Goal: Book appointment/travel/reservation

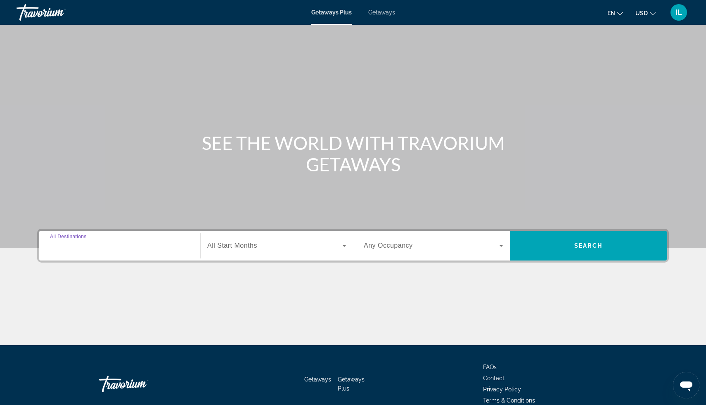
click at [115, 250] on input "Destination All Destinations" at bounding box center [120, 246] width 140 height 10
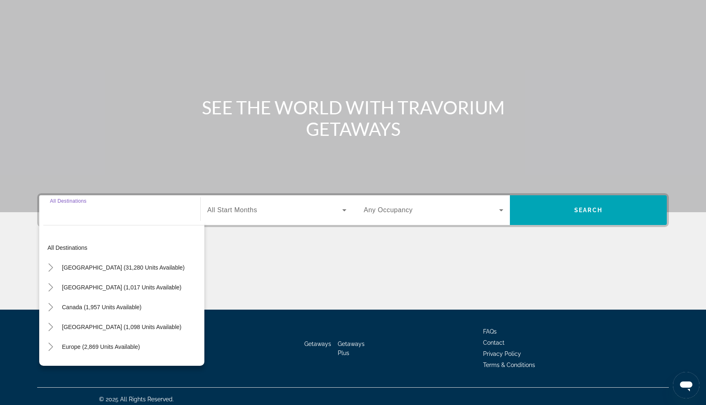
scroll to position [41, 0]
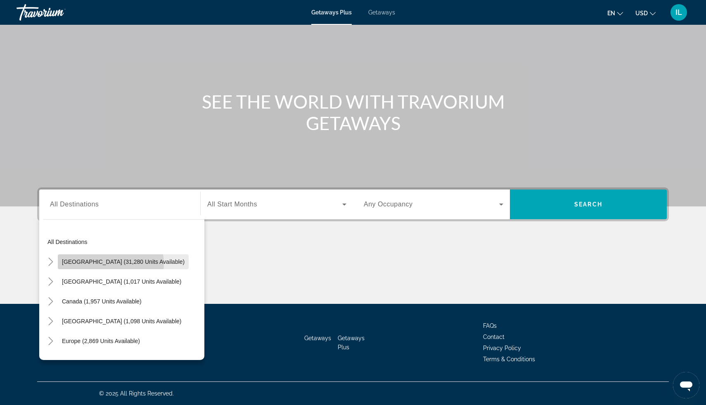
click at [109, 264] on span "[GEOGRAPHIC_DATA] (31,280 units available)" at bounding box center [123, 262] width 123 height 7
type input "**********"
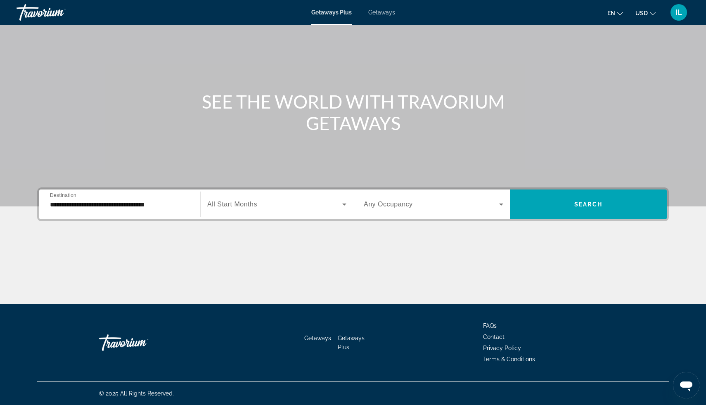
click at [237, 205] on span "All Start Months" at bounding box center [232, 204] width 50 height 7
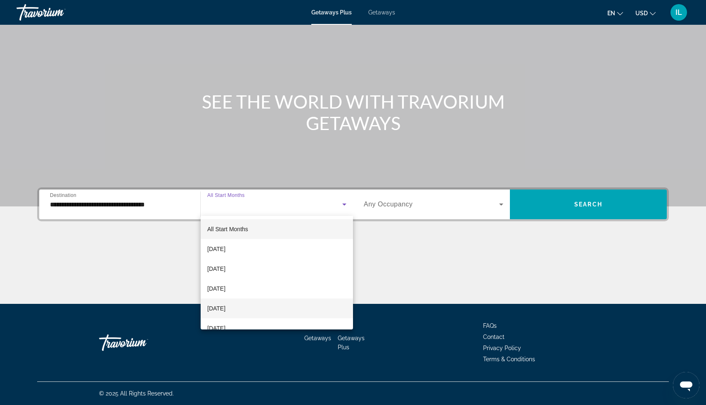
click at [247, 307] on mat-option "[DATE]" at bounding box center [277, 309] width 152 height 20
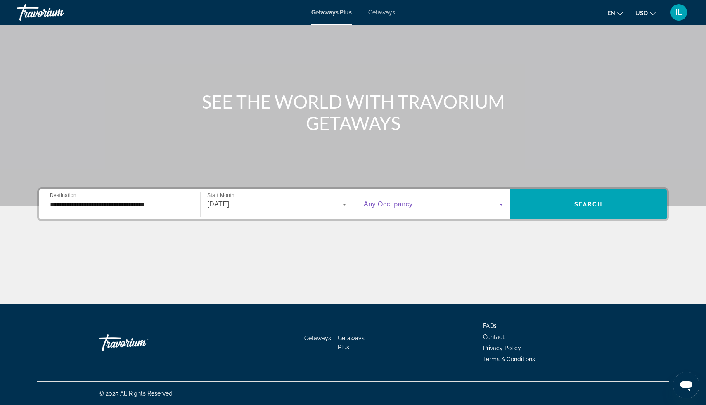
click at [503, 205] on icon "Search widget" at bounding box center [501, 204] width 10 height 10
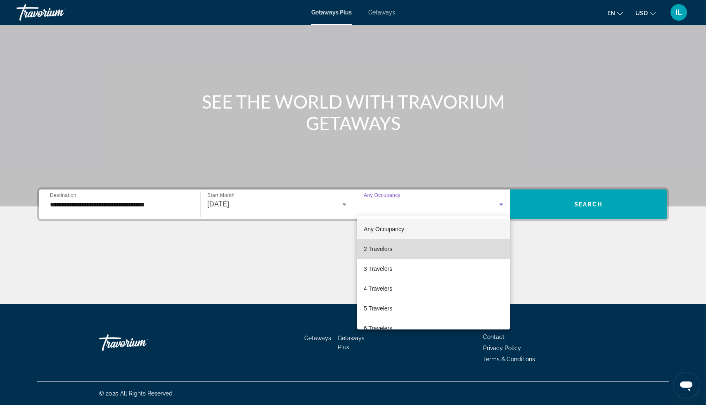
click at [378, 247] on span "2 Travelers" at bounding box center [378, 249] width 28 height 10
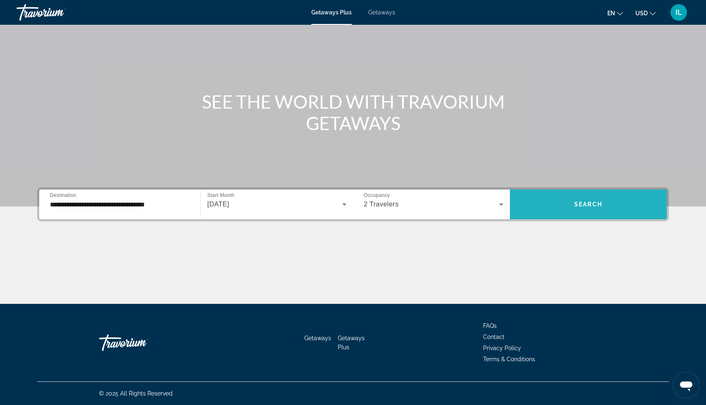
click at [572, 211] on span "Search widget" at bounding box center [588, 205] width 157 height 20
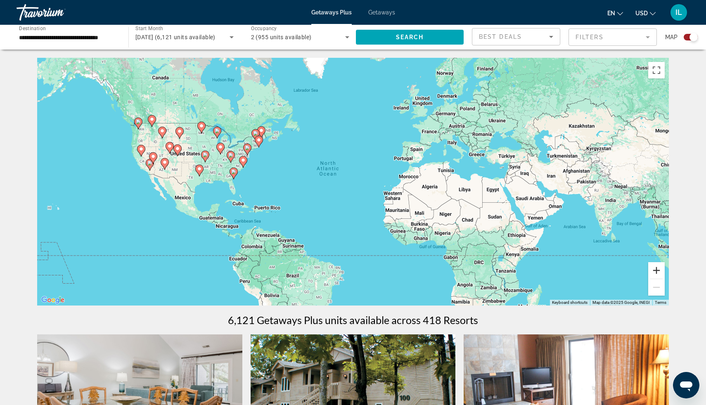
click at [657, 271] on button "Zoom in" at bounding box center [656, 270] width 17 height 17
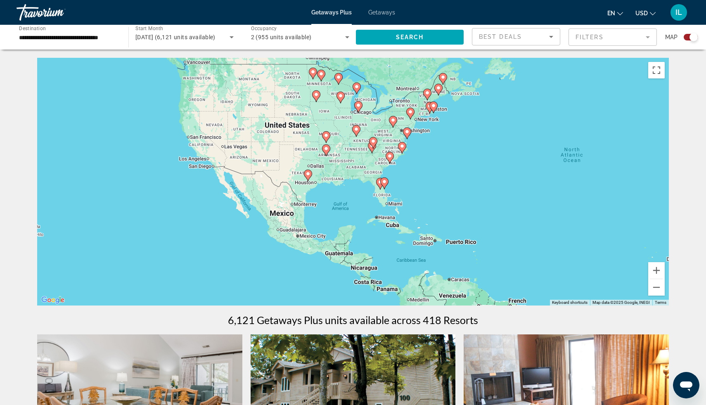
drag, startPoint x: 276, startPoint y: 245, endPoint x: 548, endPoint y: 256, distance: 272.0
click at [548, 248] on div "To activate drag with keyboard, press Alt + Enter. Once in keyboard drag state,…" at bounding box center [353, 182] width 632 height 248
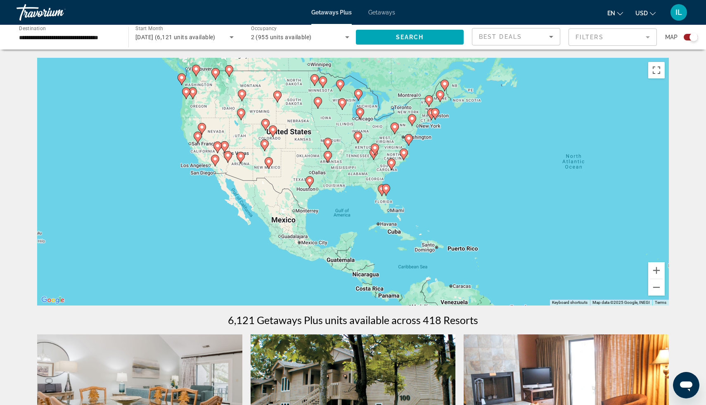
click at [548, 256] on div "To activate drag with keyboard, press Alt + Enter. Once in keyboard drag state,…" at bounding box center [353, 182] width 632 height 248
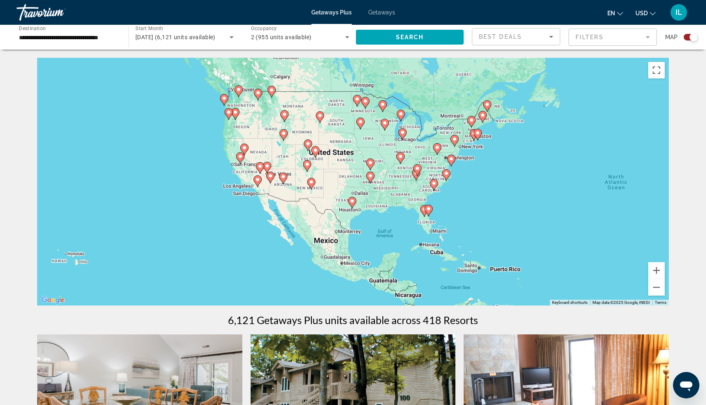
drag, startPoint x: 482, startPoint y: 217, endPoint x: 524, endPoint y: 238, distance: 47.3
click at [524, 239] on div "To activate drag with keyboard, press Alt + Enter. Once in keyboard drag state,…" at bounding box center [353, 182] width 632 height 248
click at [524, 238] on div "To activate drag with keyboard, press Alt + Enter. Once in keyboard drag state,…" at bounding box center [353, 182] width 632 height 248
click at [655, 270] on button "Zoom in" at bounding box center [656, 270] width 17 height 17
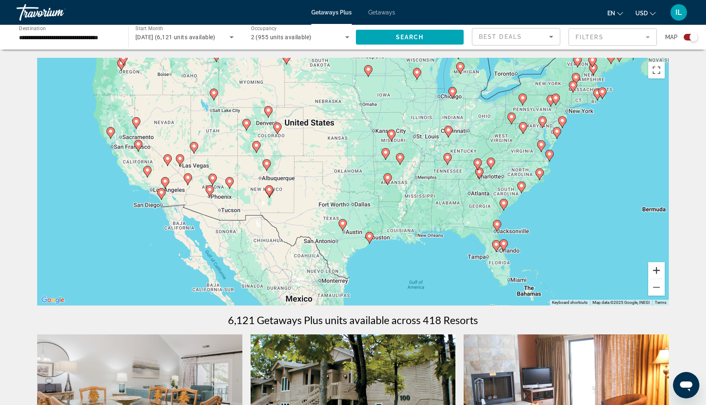
click at [655, 269] on button "Zoom in" at bounding box center [656, 270] width 17 height 17
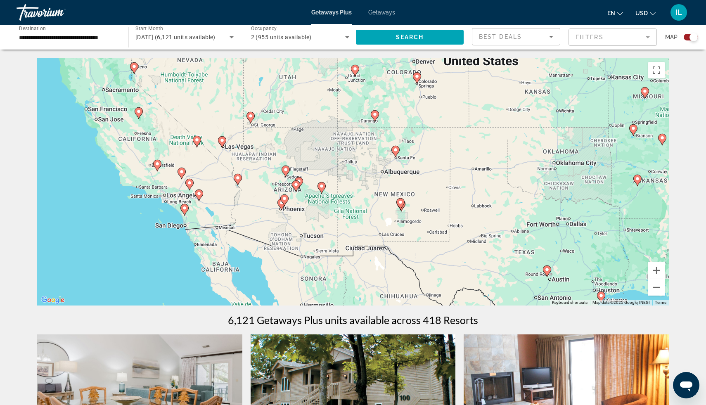
drag, startPoint x: 386, startPoint y: 207, endPoint x: 603, endPoint y: 204, distance: 217.3
click at [603, 204] on div "To activate drag with keyboard, press Alt + Enter. Once in keyboard drag state,…" at bounding box center [353, 182] width 632 height 248
click at [658, 268] on button "Zoom in" at bounding box center [656, 270] width 17 height 17
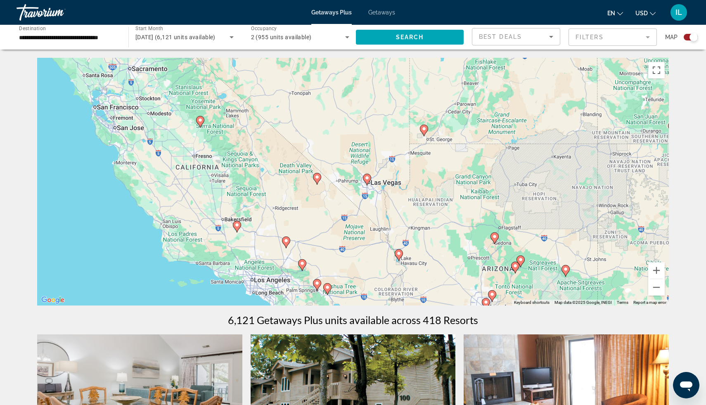
drag, startPoint x: 307, startPoint y: 219, endPoint x: 584, endPoint y: 290, distance: 285.7
click at [584, 290] on div "To activate drag with keyboard, press Alt + Enter. Once in keyboard drag state,…" at bounding box center [353, 182] width 632 height 248
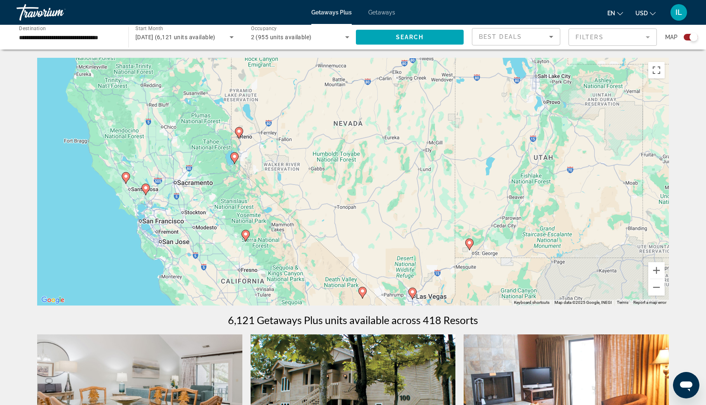
drag, startPoint x: 423, startPoint y: 201, endPoint x: 468, endPoint y: 320, distance: 127.2
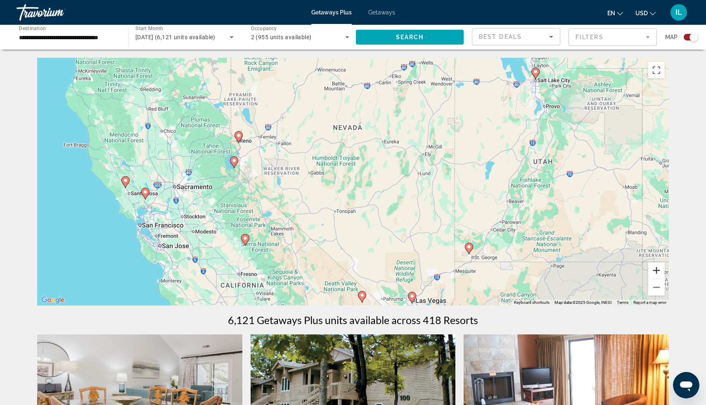
click at [658, 267] on button "Zoom in" at bounding box center [656, 270] width 17 height 17
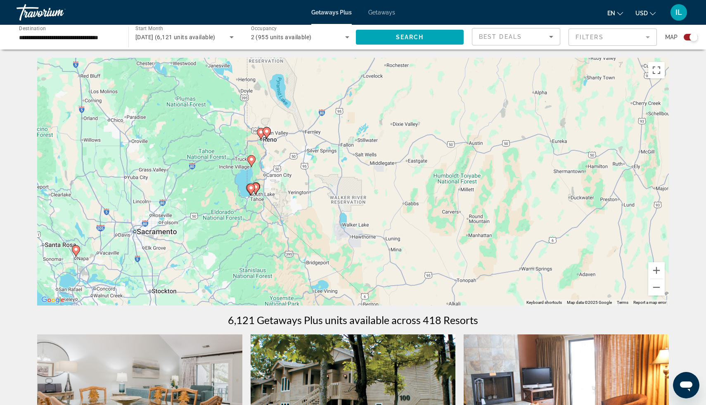
drag, startPoint x: 236, startPoint y: 232, endPoint x: 396, endPoint y: 269, distance: 164.1
click at [396, 269] on div "To activate drag with keyboard, press Alt + Enter. Once in keyboard drag state,…" at bounding box center [353, 182] width 632 height 248
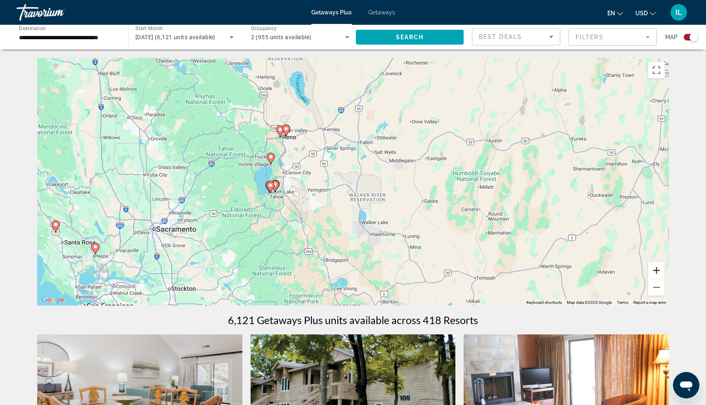
click at [657, 270] on button "Zoom in" at bounding box center [656, 270] width 17 height 17
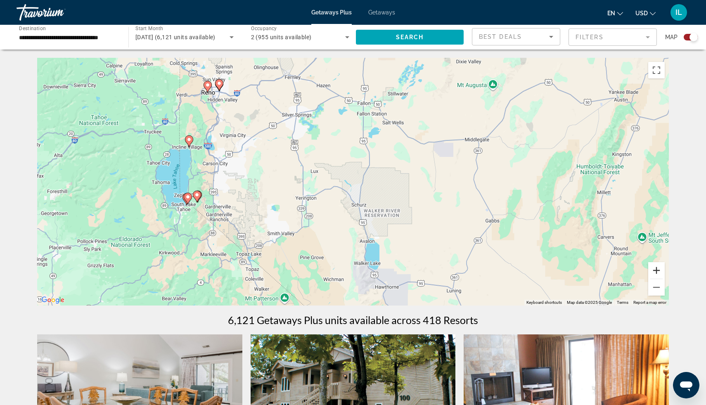
click at [659, 269] on button "Zoom in" at bounding box center [656, 270] width 17 height 17
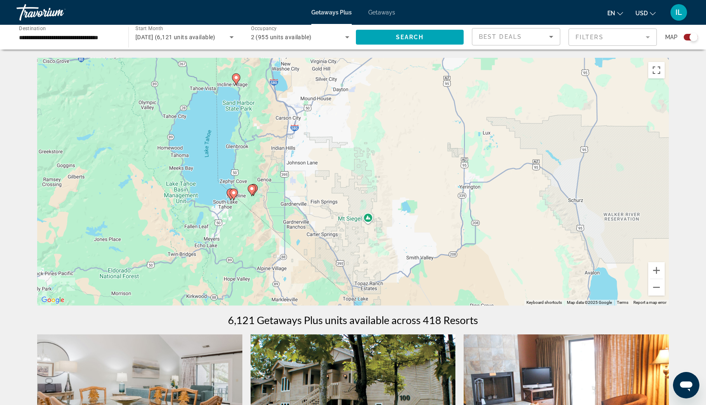
drag, startPoint x: 197, startPoint y: 214, endPoint x: 411, endPoint y: 187, distance: 214.8
click at [411, 187] on div "To activate drag with keyboard, press Alt + Enter. Once in keyboard drag state,…" at bounding box center [353, 182] width 632 height 248
click at [655, 270] on button "Zoom in" at bounding box center [656, 270] width 17 height 17
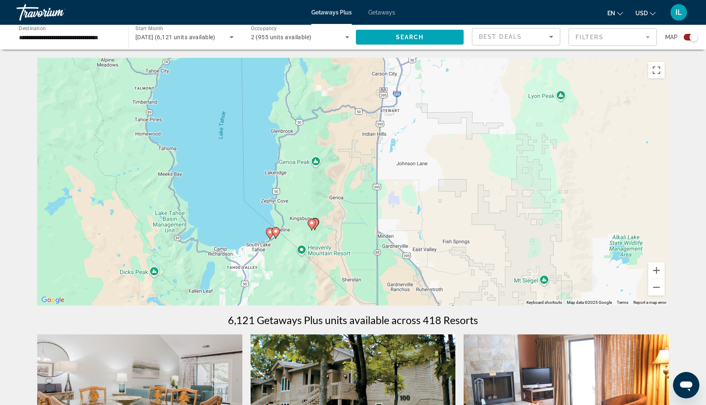
drag, startPoint x: 316, startPoint y: 252, endPoint x: 407, endPoint y: 277, distance: 94.9
click at [412, 276] on div "To activate drag with keyboard, press Alt + Enter. Once in keyboard drag state,…" at bounding box center [353, 182] width 632 height 248
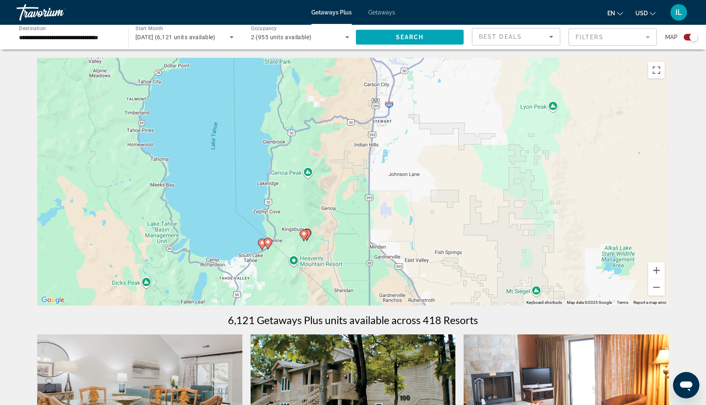
drag, startPoint x: 66, startPoint y: 256, endPoint x: 310, endPoint y: 259, distance: 244.5
click at [311, 259] on div "To activate drag with keyboard, press Alt + Enter. Once in keyboard drag state,…" at bounding box center [353, 182] width 632 height 248
click at [261, 243] on image "Main content" at bounding box center [262, 242] width 5 height 5
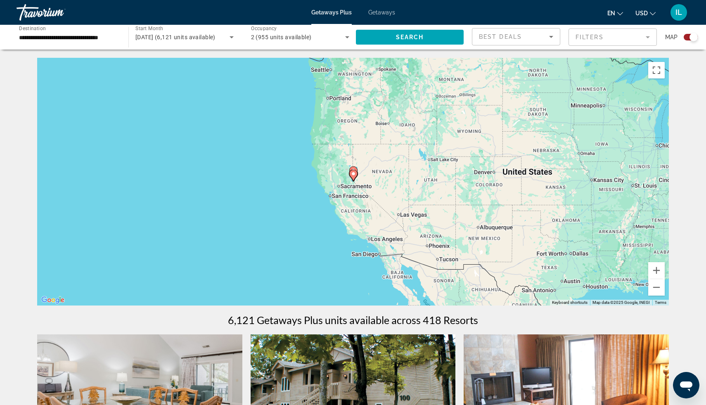
click at [355, 172] on image "Main content" at bounding box center [353, 173] width 5 height 5
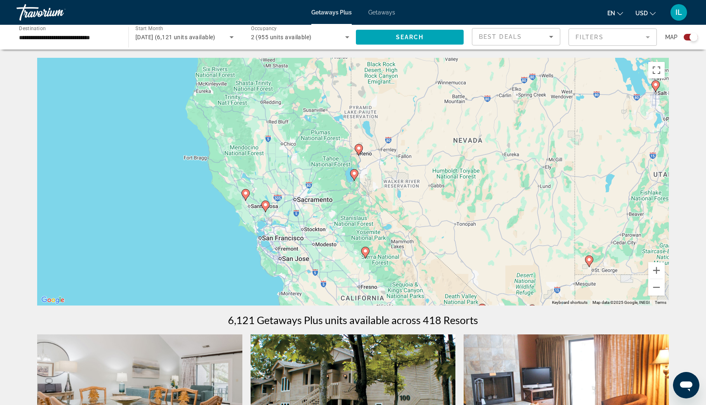
click at [354, 174] on image "Main content" at bounding box center [354, 173] width 5 height 5
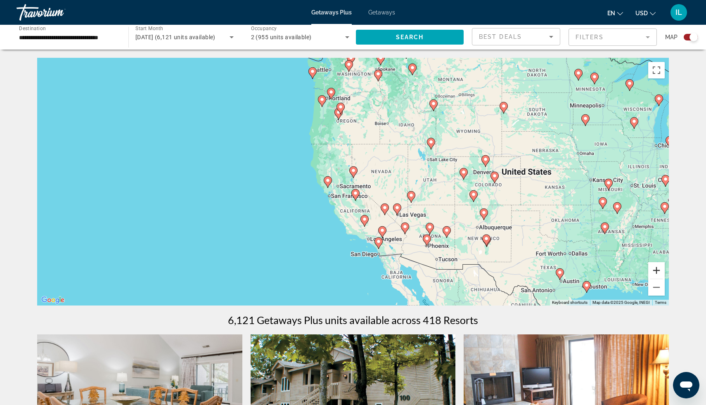
click at [655, 271] on button "Zoom in" at bounding box center [656, 270] width 17 height 17
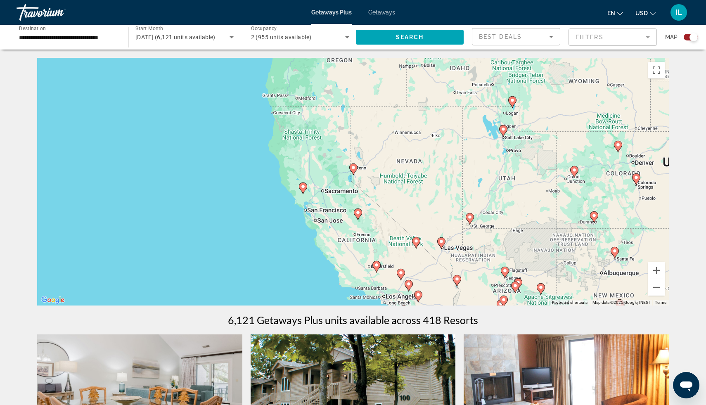
click at [356, 166] on icon "Main content" at bounding box center [353, 169] width 7 height 11
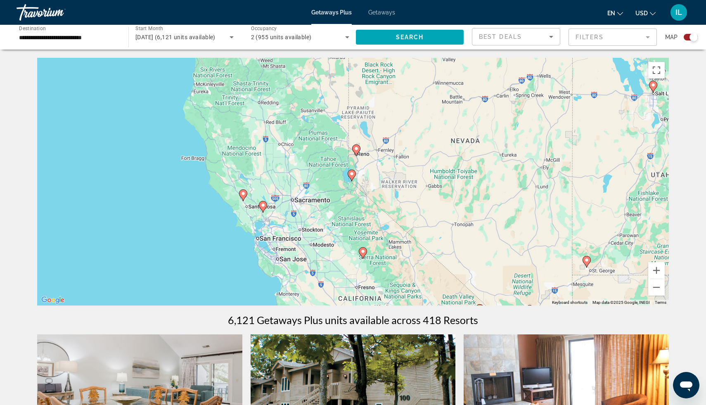
click at [352, 175] on image "Main content" at bounding box center [351, 173] width 5 height 5
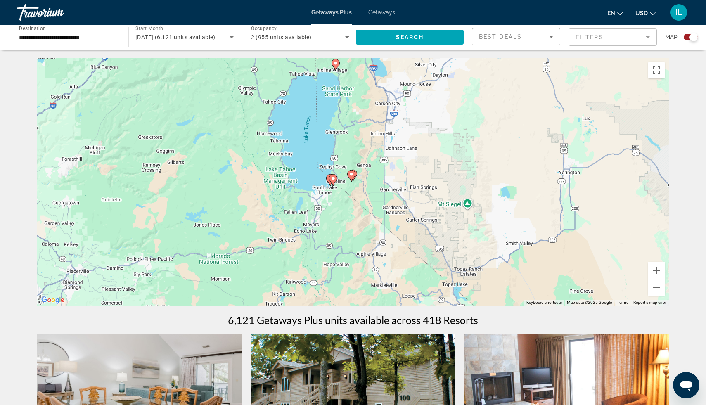
click at [333, 180] on image "Main content" at bounding box center [333, 178] width 5 height 5
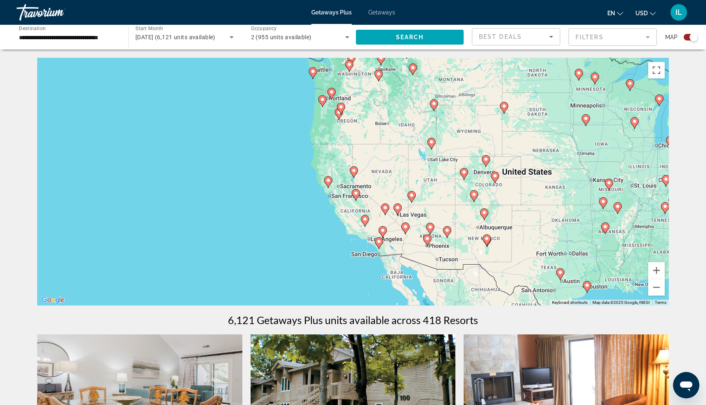
click at [354, 172] on image "Main content" at bounding box center [353, 170] width 5 height 5
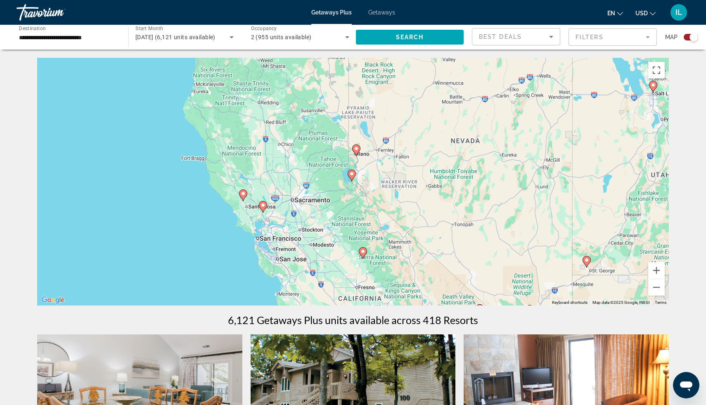
click at [353, 174] on image "Main content" at bounding box center [351, 173] width 5 height 5
type input "**********"
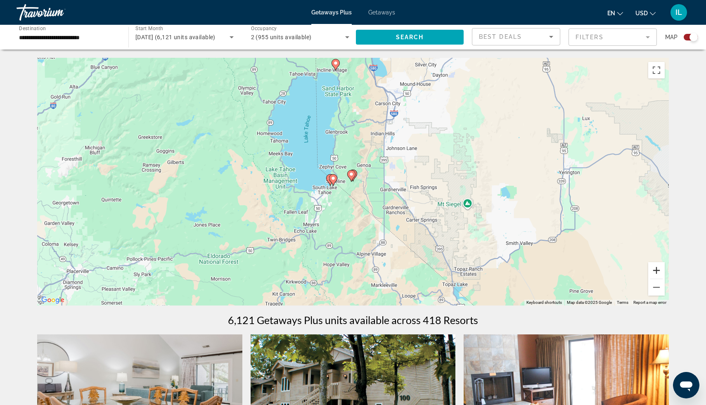
click at [657, 271] on button "Zoom in" at bounding box center [656, 270] width 17 height 17
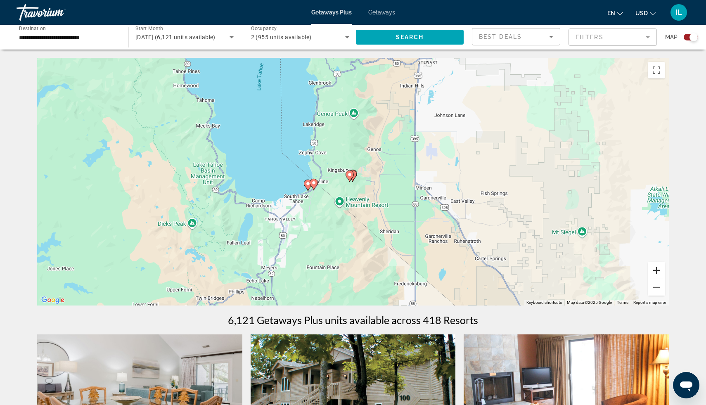
click at [658, 271] on button "Zoom in" at bounding box center [656, 270] width 17 height 17
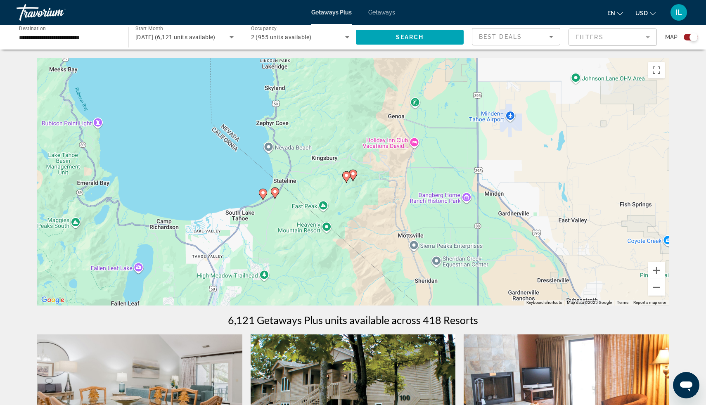
click at [263, 190] on icon "Main content" at bounding box center [262, 194] width 7 height 11
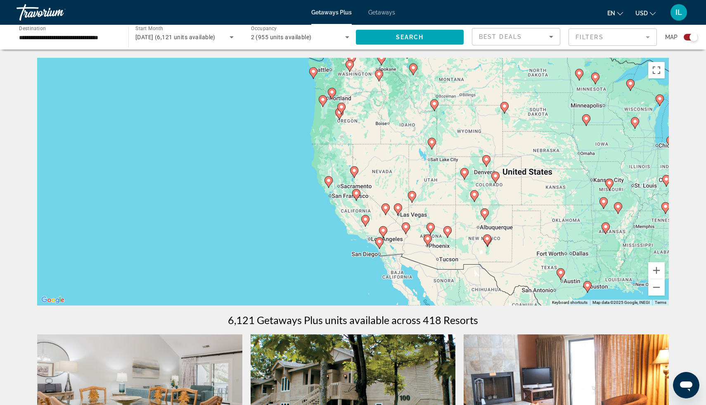
click at [649, 37] on mat-form-field "Filters" at bounding box center [613, 36] width 88 height 17
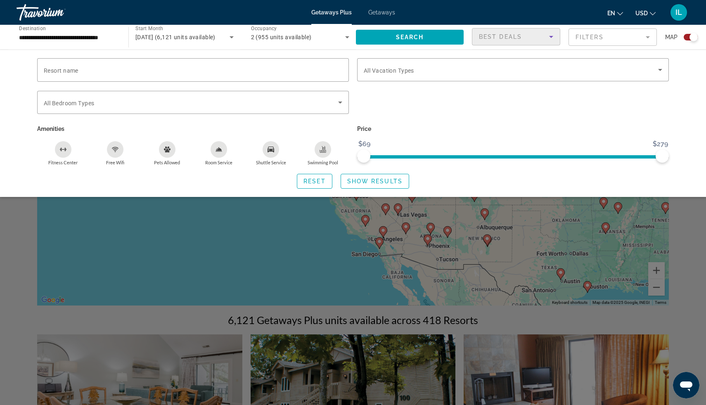
click at [551, 36] on icon "Sort by" at bounding box center [551, 37] width 4 height 2
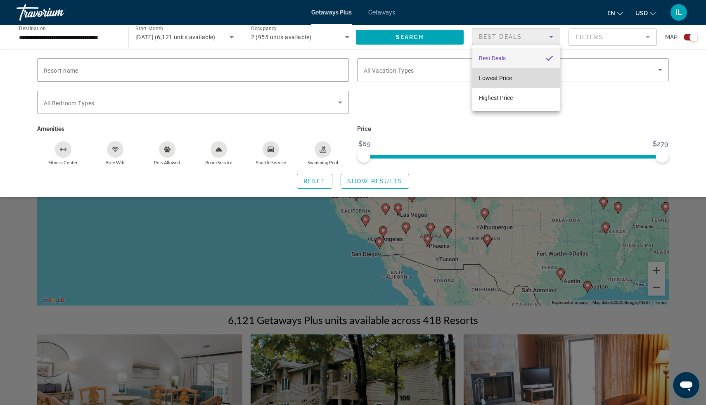
click at [503, 77] on span "Lowest Price" at bounding box center [495, 78] width 33 height 7
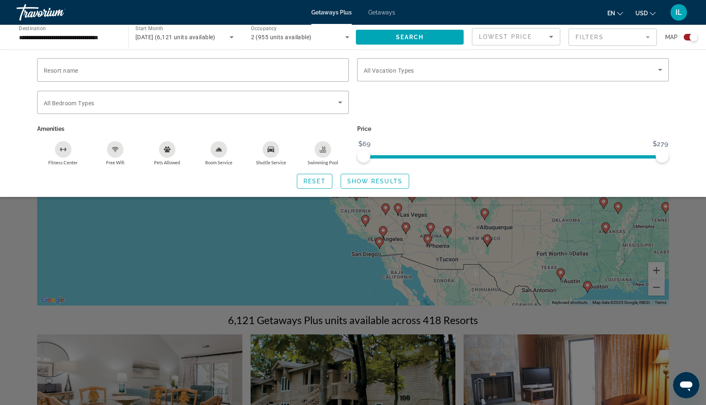
click at [691, 37] on div "Search widget" at bounding box center [694, 37] width 8 height 8
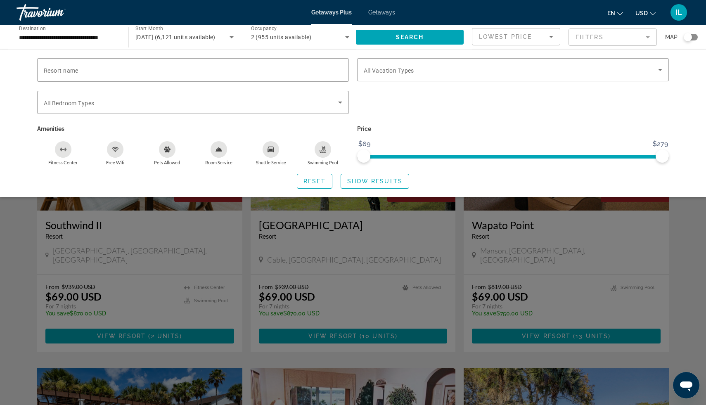
click at [691, 37] on div "Search widget" at bounding box center [688, 37] width 8 height 8
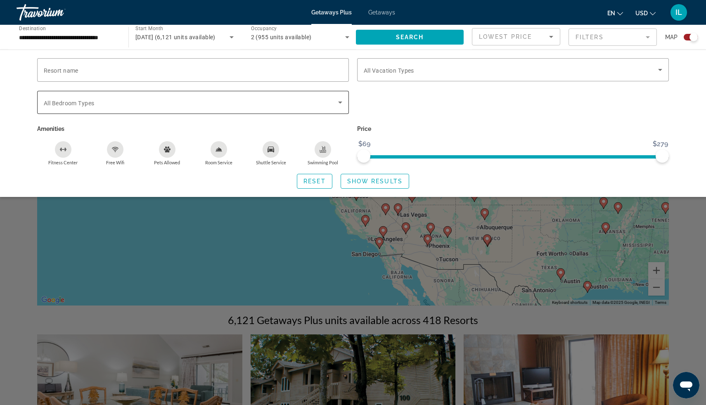
click at [341, 102] on icon "Search widget" at bounding box center [340, 103] width 4 height 2
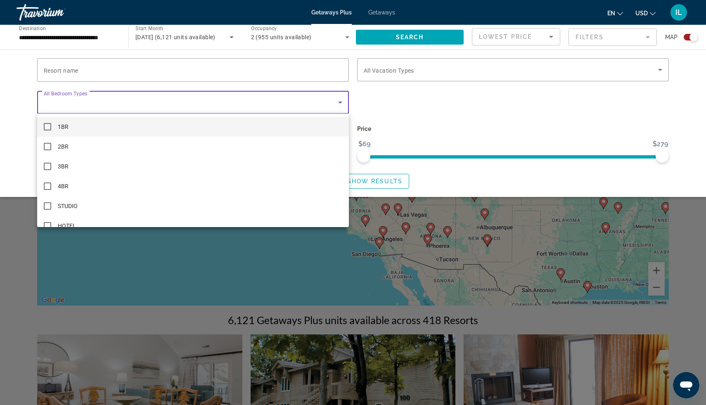
click at [403, 104] on div at bounding box center [353, 202] width 706 height 405
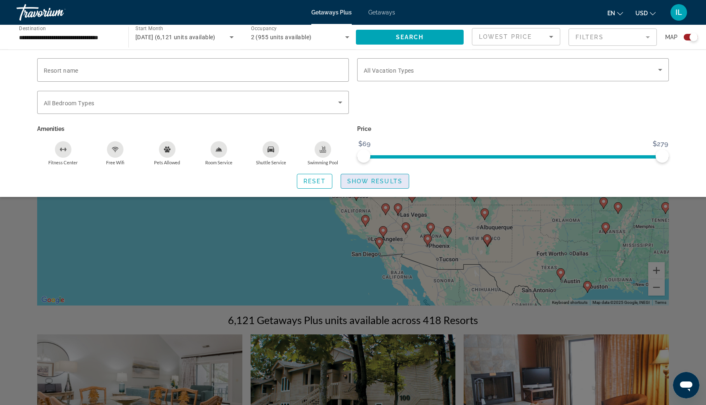
click at [368, 182] on span "Show Results" at bounding box center [374, 181] width 55 height 7
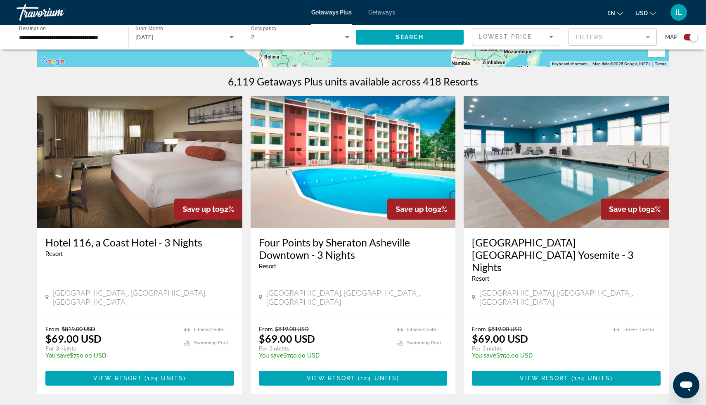
scroll to position [264, 0]
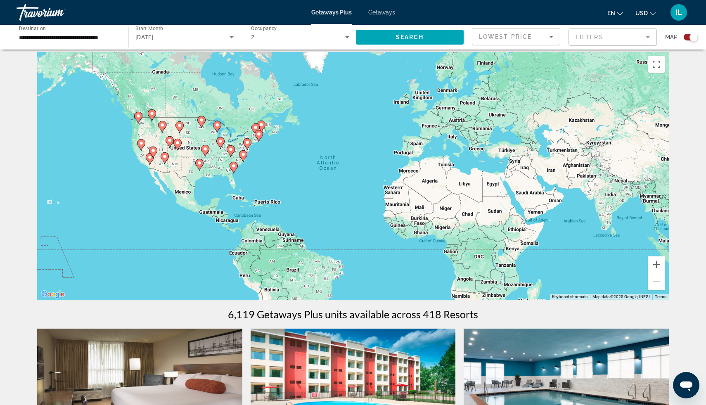
scroll to position [0, 0]
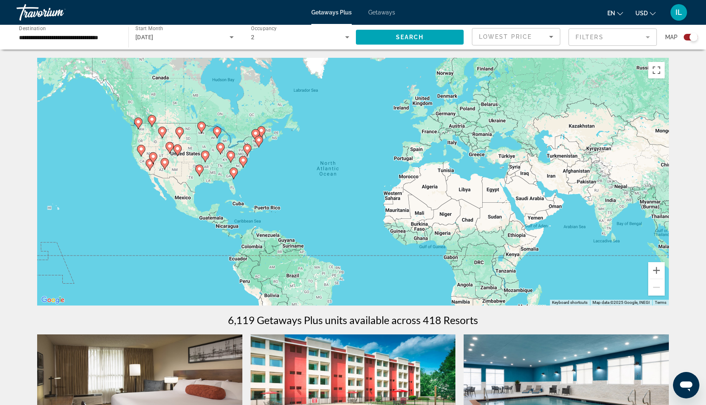
click at [140, 152] on icon "Main content" at bounding box center [141, 150] width 7 height 11
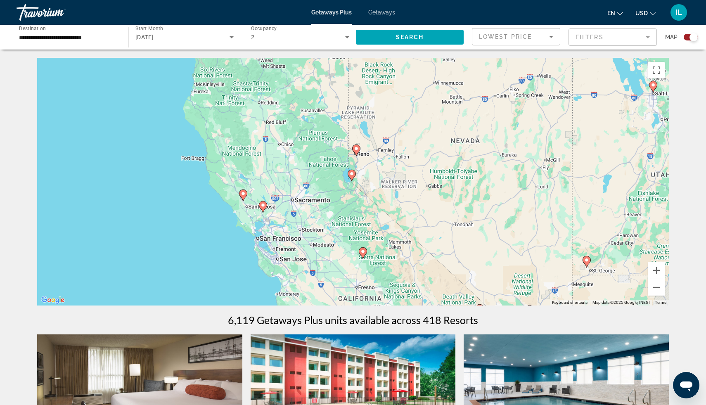
click at [352, 171] on icon "Main content" at bounding box center [351, 175] width 7 height 11
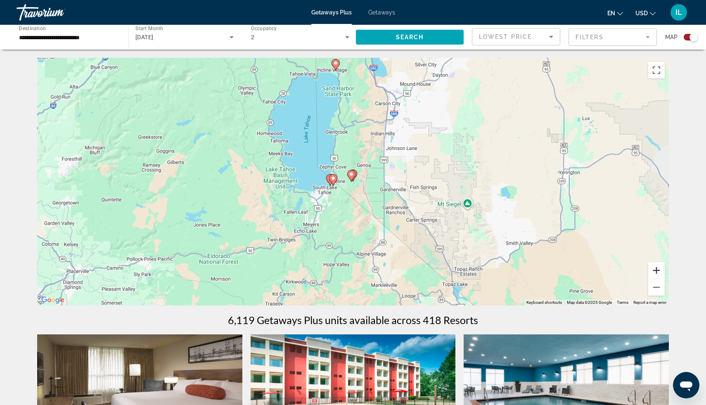
click at [659, 268] on button "Zoom in" at bounding box center [656, 270] width 17 height 17
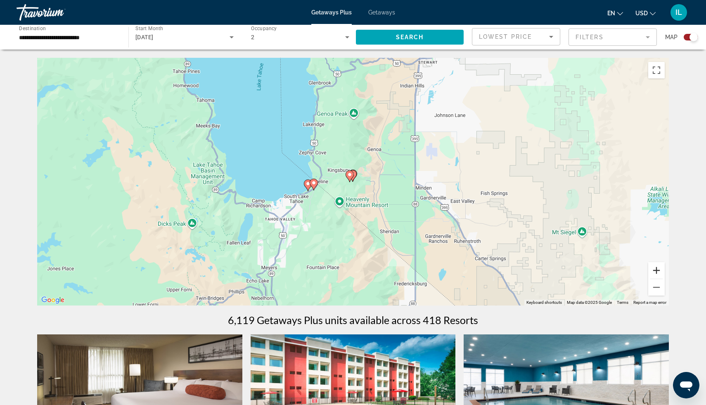
click at [658, 271] on button "Zoom in" at bounding box center [656, 270] width 17 height 17
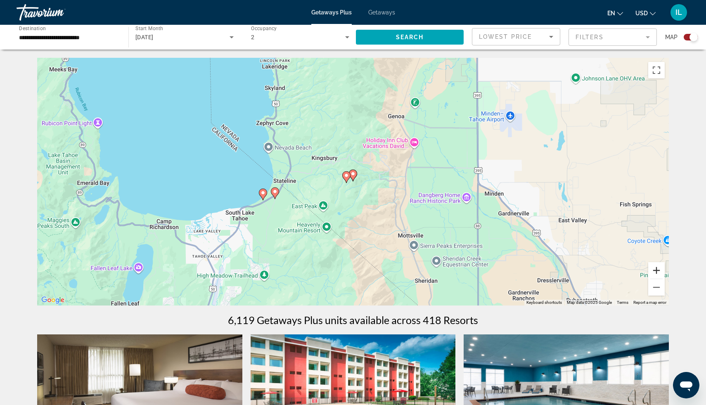
click at [658, 271] on button "Zoom in" at bounding box center [656, 270] width 17 height 17
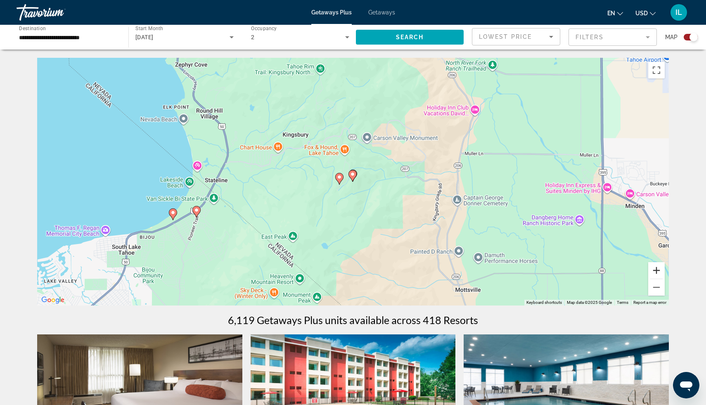
click at [658, 271] on button "Zoom in" at bounding box center [656, 270] width 17 height 17
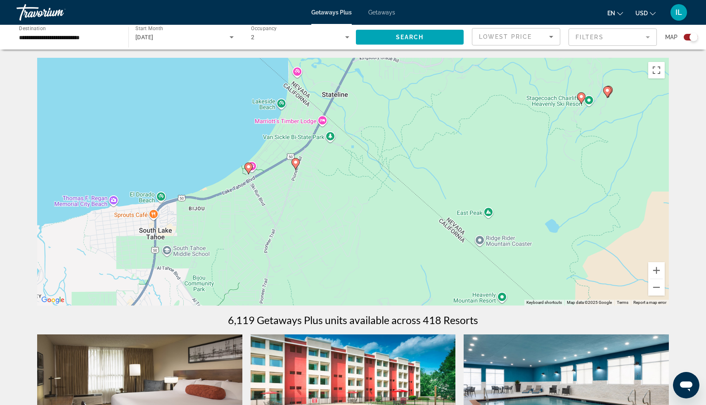
drag, startPoint x: 406, startPoint y: 241, endPoint x: 663, endPoint y: 157, distance: 270.7
click at [663, 157] on div "To activate drag with keyboard, press Alt + Enter. Once in keyboard drag state,…" at bounding box center [353, 182] width 632 height 248
click at [656, 271] on button "Zoom in" at bounding box center [656, 270] width 17 height 17
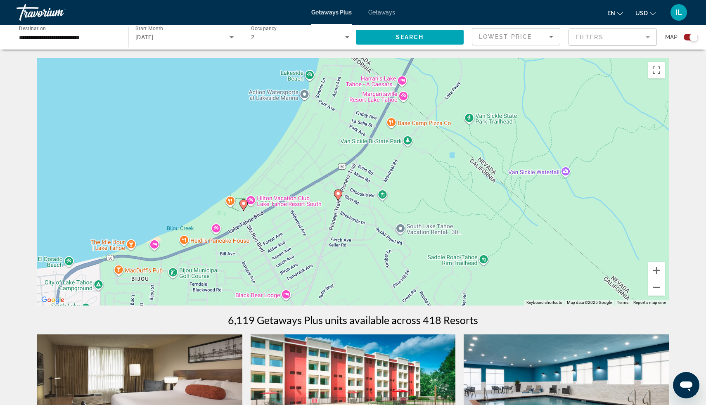
drag, startPoint x: 337, startPoint y: 171, endPoint x: 437, endPoint y: 214, distance: 109.5
click at [437, 214] on div "To activate drag with keyboard, press Alt + Enter. Once in keyboard drag state,…" at bounding box center [353, 182] width 632 height 248
click at [658, 271] on button "Zoom in" at bounding box center [656, 270] width 17 height 17
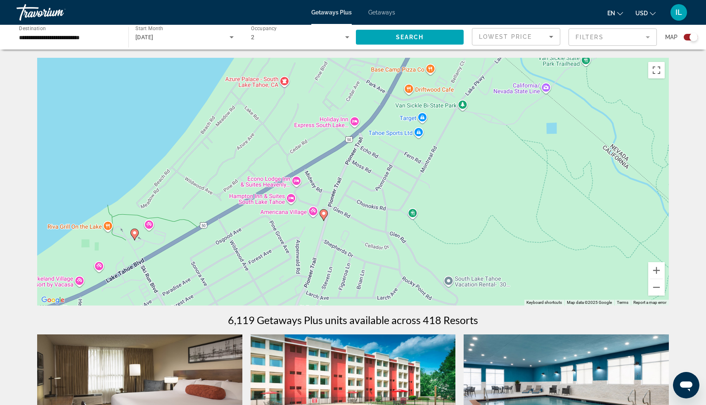
click at [134, 231] on image "Main content" at bounding box center [134, 232] width 5 height 5
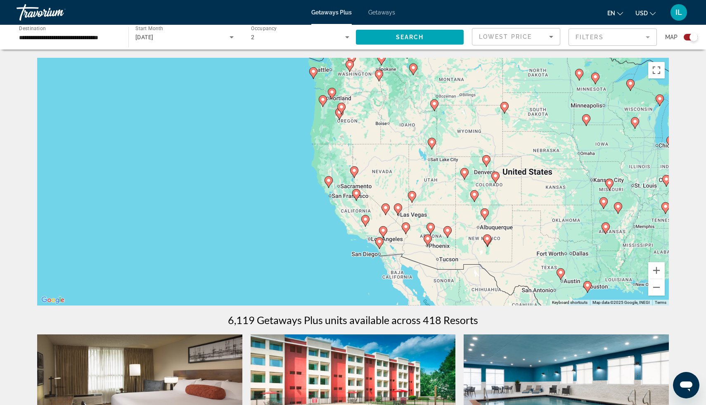
click at [354, 169] on image "Main content" at bounding box center [354, 170] width 5 height 5
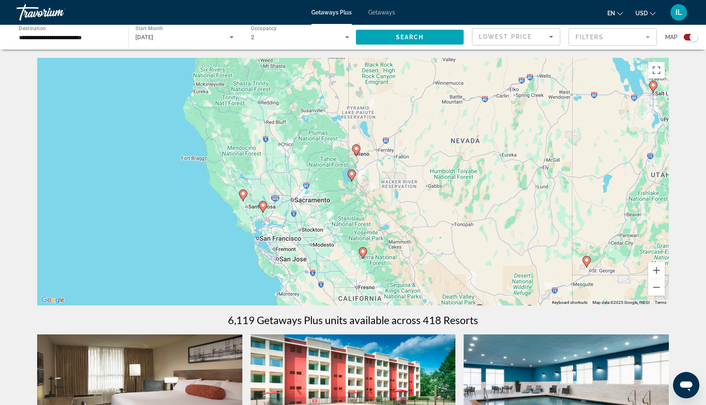
click at [352, 174] on image "Main content" at bounding box center [351, 173] width 5 height 5
type input "**********"
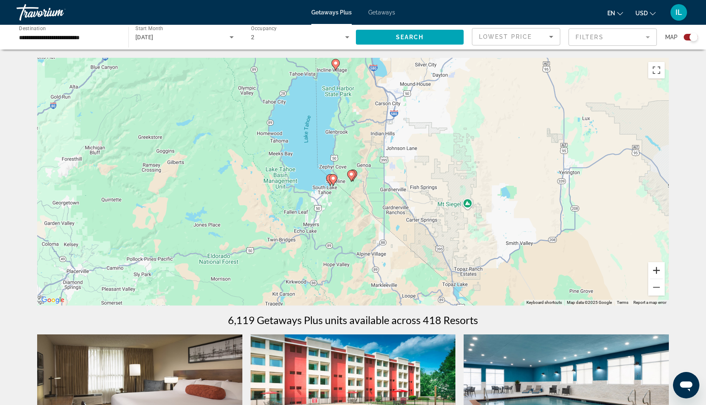
click at [655, 267] on button "Zoom in" at bounding box center [656, 270] width 17 height 17
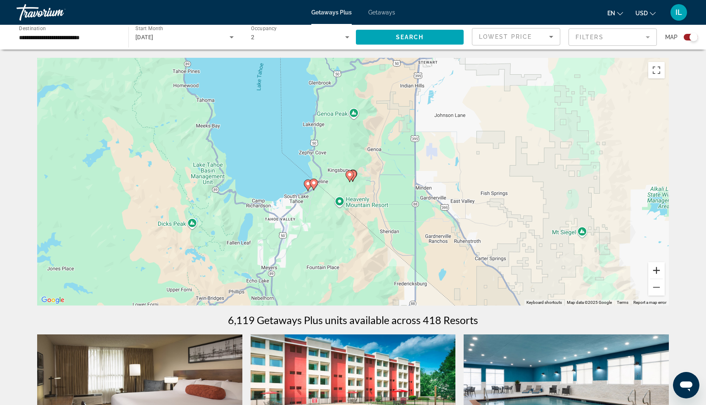
click at [655, 267] on button "Zoom in" at bounding box center [656, 270] width 17 height 17
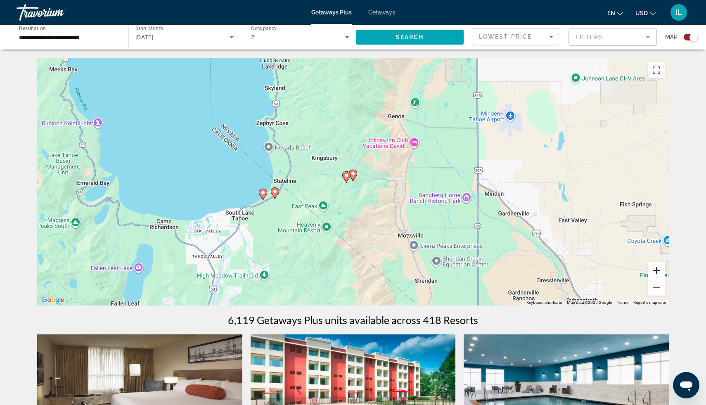
click at [655, 267] on button "Zoom in" at bounding box center [656, 270] width 17 height 17
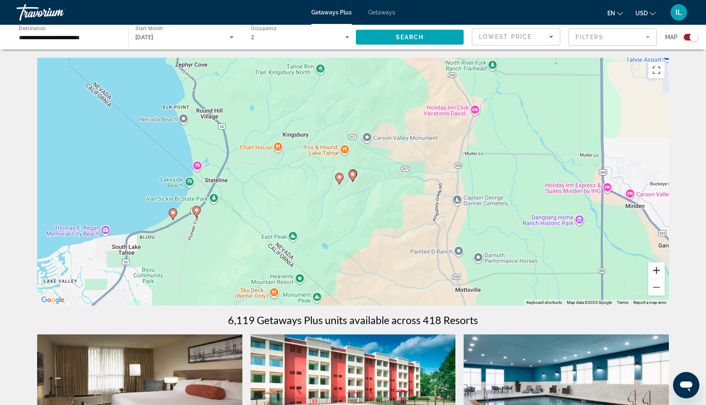
click at [655, 267] on button "Zoom in" at bounding box center [656, 270] width 17 height 17
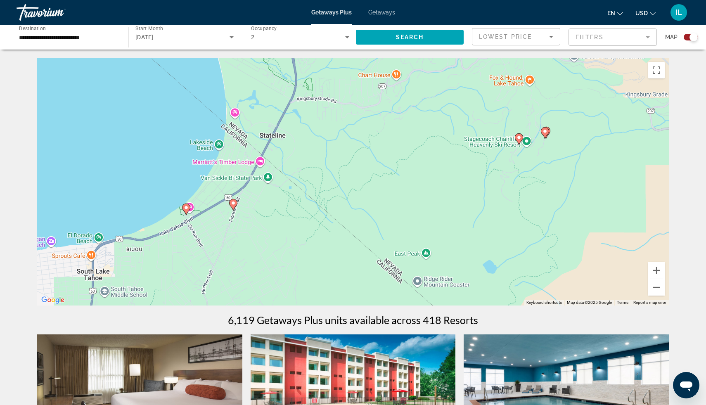
drag, startPoint x: 188, startPoint y: 261, endPoint x: 382, endPoint y: 218, distance: 199.2
click at [382, 218] on div "To activate drag with keyboard, press Alt + Enter. Once in keyboard drag state,…" at bounding box center [353, 182] width 632 height 248
click at [657, 268] on button "Zoom in" at bounding box center [656, 270] width 17 height 17
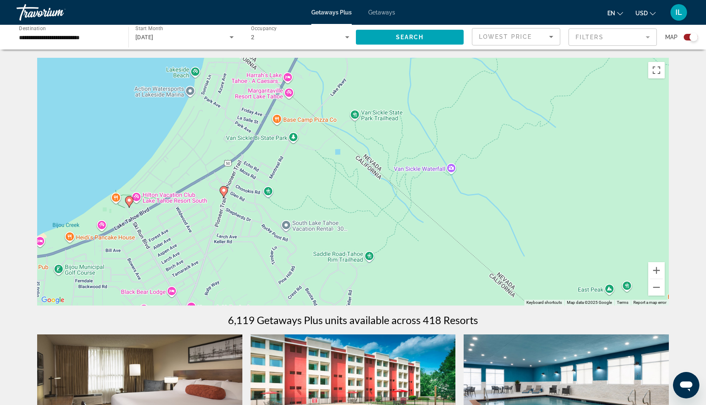
drag, startPoint x: 321, startPoint y: 218, endPoint x: 476, endPoint y: 163, distance: 163.9
click at [476, 163] on div "To activate drag with keyboard, press Alt + Enter. Once in keyboard drag state,…" at bounding box center [353, 182] width 632 height 248
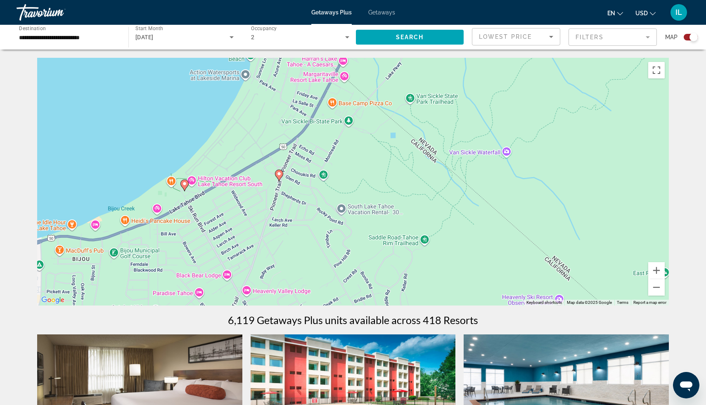
click at [476, 163] on div "To activate drag with keyboard, press Alt + Enter. Once in keyboard drag state,…" at bounding box center [353, 182] width 632 height 248
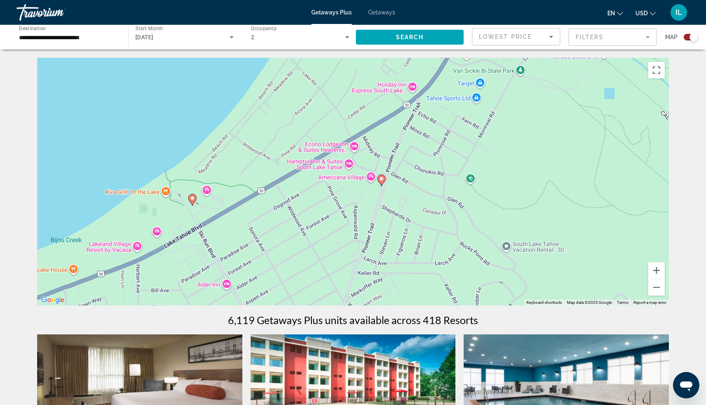
drag, startPoint x: 166, startPoint y: 216, endPoint x: 459, endPoint y: 204, distance: 292.7
click at [459, 204] on div "To activate drag with keyboard, press Alt + Enter. Once in keyboard drag state,…" at bounding box center [353, 182] width 632 height 248
click at [656, 271] on button "Zoom in" at bounding box center [656, 270] width 17 height 17
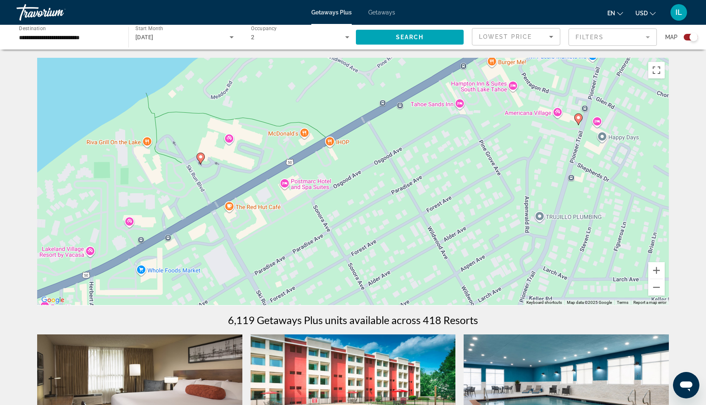
drag, startPoint x: 272, startPoint y: 232, endPoint x: 442, endPoint y: 167, distance: 181.2
click at [442, 166] on div "To activate drag with keyboard, press Alt + Enter. Once in keyboard drag state,…" at bounding box center [353, 182] width 632 height 248
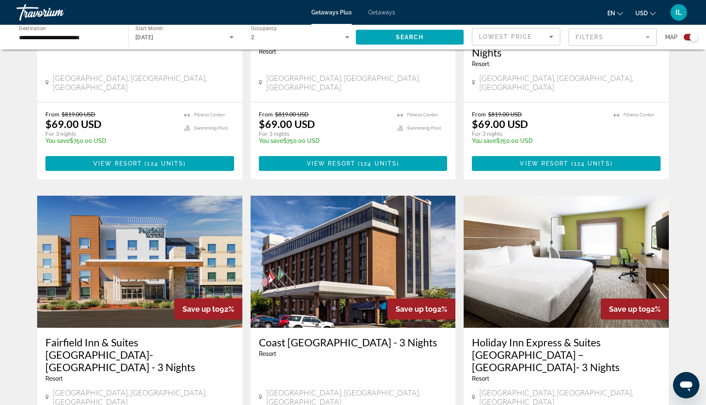
scroll to position [463, 0]
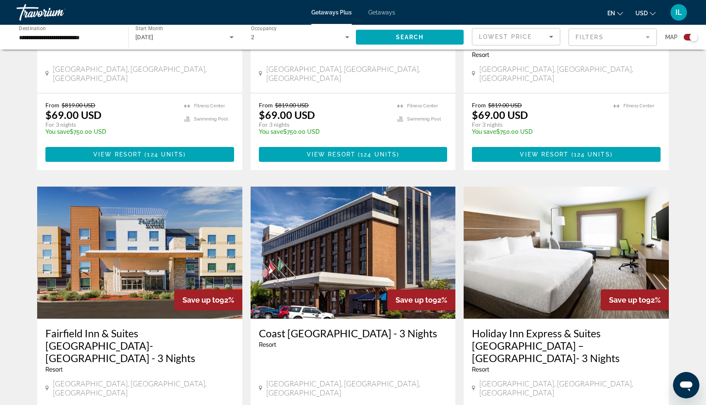
click at [476, 272] on img "Main content" at bounding box center [566, 253] width 205 height 132
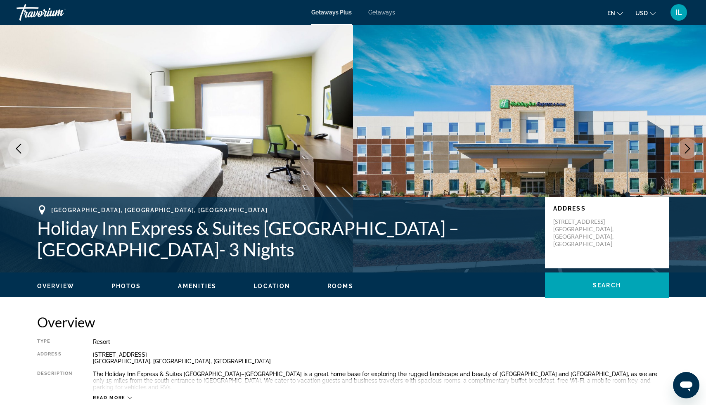
drag, startPoint x: 489, startPoint y: 164, endPoint x: 489, endPoint y: 154, distance: 9.5
click at [489, 164] on img "Main content" at bounding box center [529, 149] width 353 height 248
click at [382, 14] on span "Getaways" at bounding box center [381, 12] width 27 height 7
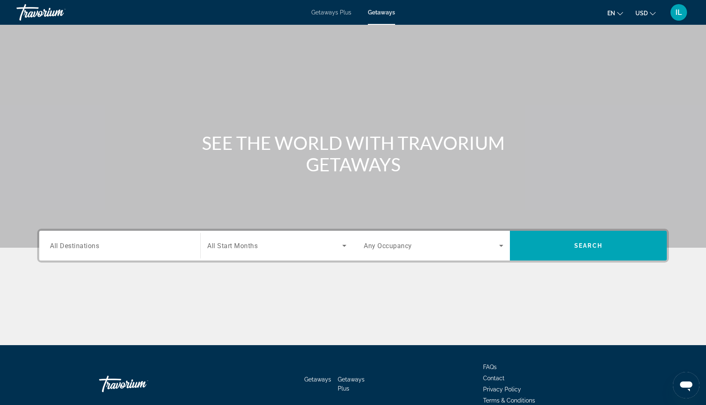
click at [323, 14] on span "Getaways Plus" at bounding box center [331, 12] width 40 height 7
